Goal: Task Accomplishment & Management: Manage account settings

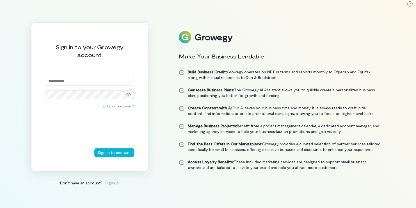
type input "**********"
click at [128, 154] on button "Sign in to account" at bounding box center [114, 152] width 40 height 9
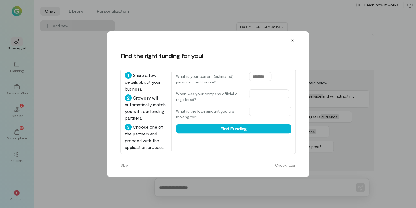
click at [266, 73] on input "text" at bounding box center [260, 76] width 22 height 9
type input "***"
click at [295, 40] on icon at bounding box center [293, 41] width 6 height 6
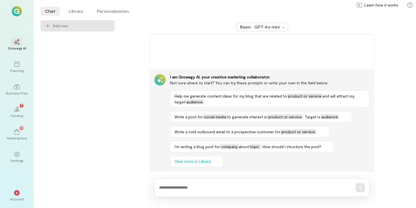
click at [15, 48] on div "Growegy AI" at bounding box center [17, 48] width 18 height 4
click at [19, 65] on icon at bounding box center [16, 64] width 5 height 5
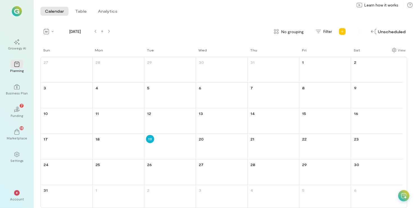
click at [22, 85] on div at bounding box center [17, 86] width 12 height 8
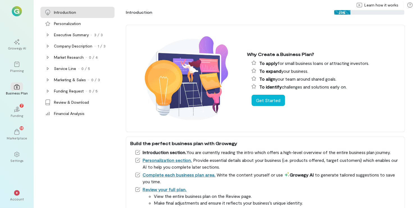
click at [22, 108] on div "02 7" at bounding box center [17, 109] width 12 height 8
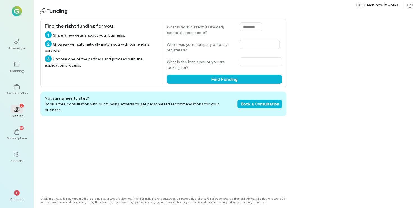
click at [20, 128] on div "13" at bounding box center [22, 128] width 4 height 4
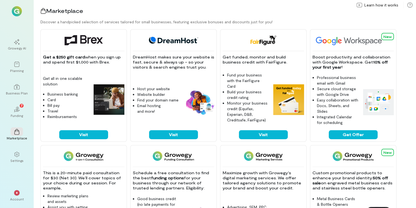
click at [18, 154] on icon at bounding box center [17, 154] width 6 height 6
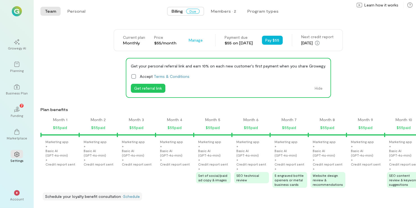
scroll to position [0, 554]
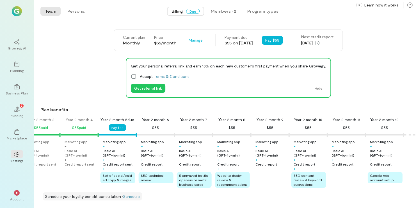
click at [354, 67] on div "Get your personal referral link and earn 10% on each new customer's first payme…" at bounding box center [228, 78] width 376 height 40
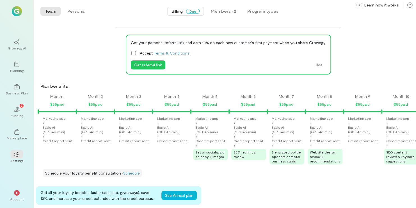
scroll to position [0, 0]
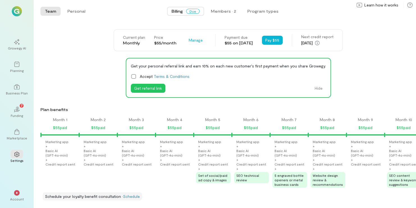
scroll to position [0, 554]
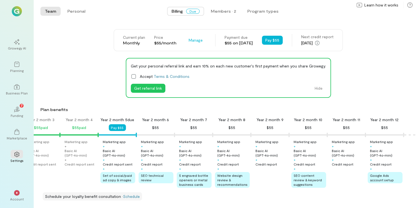
click at [12, 162] on div "Settings" at bounding box center [16, 160] width 13 height 4
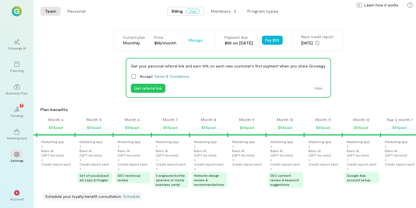
scroll to position [0, 123]
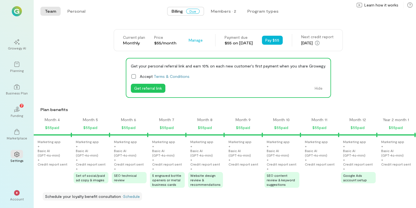
click at [132, 199] on link "Schedule" at bounding box center [131, 196] width 17 height 5
